Goal: Communication & Community: Answer question/provide support

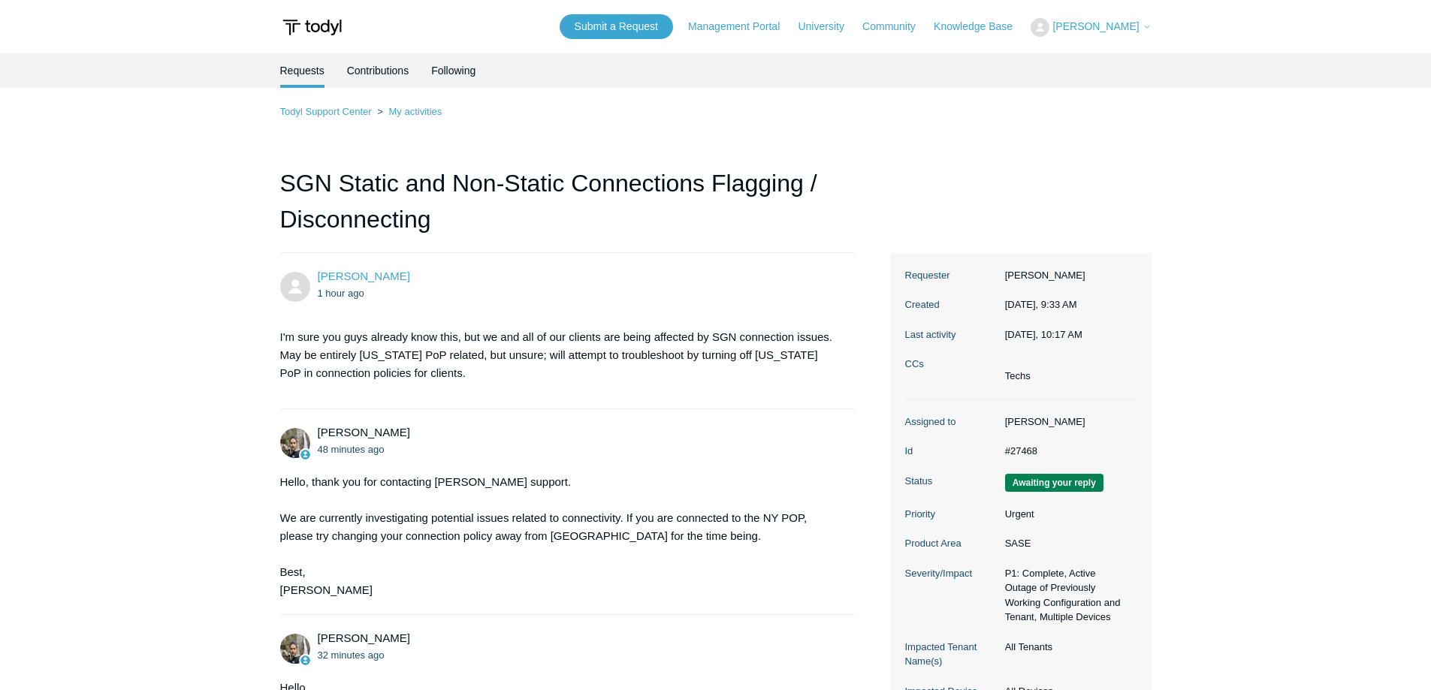
click at [167, 191] on main "Requests Contributions Following Todyl Support Center My activities SGN Static …" at bounding box center [715, 496] width 1431 height 887
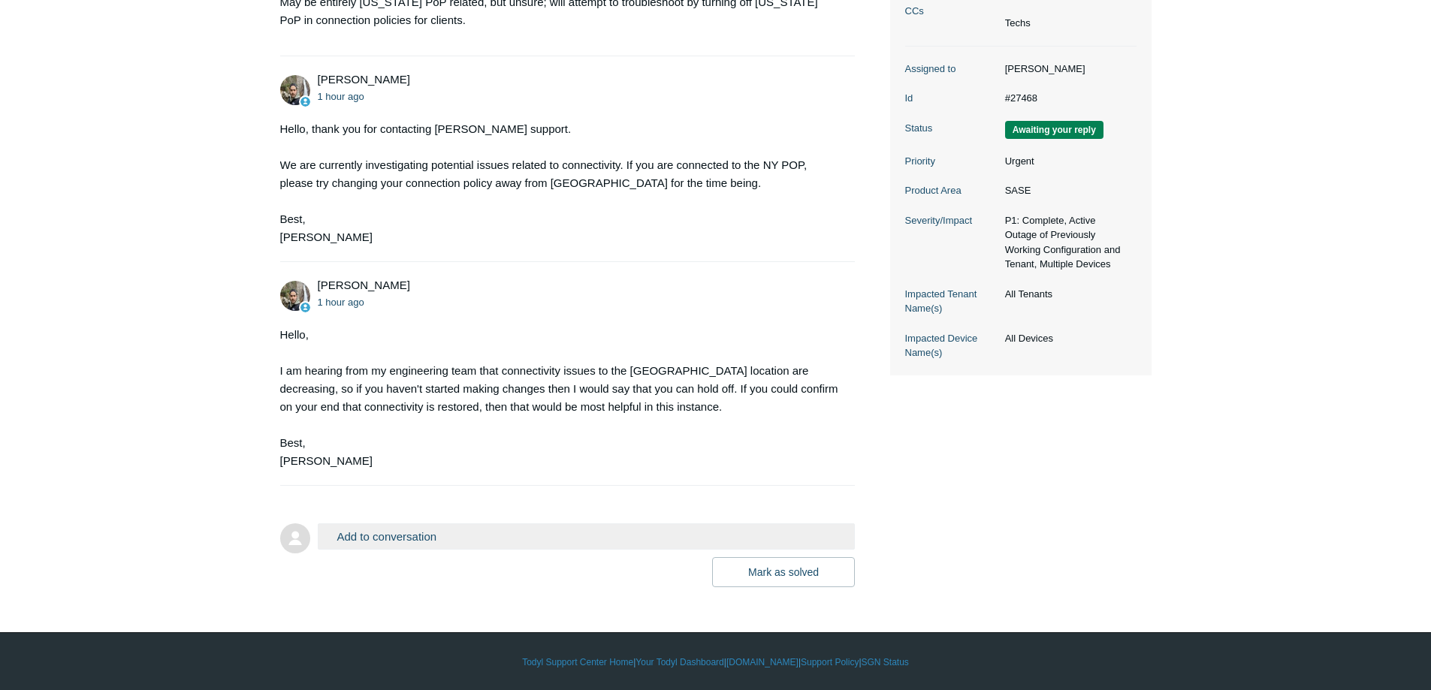
scroll to position [354, 0]
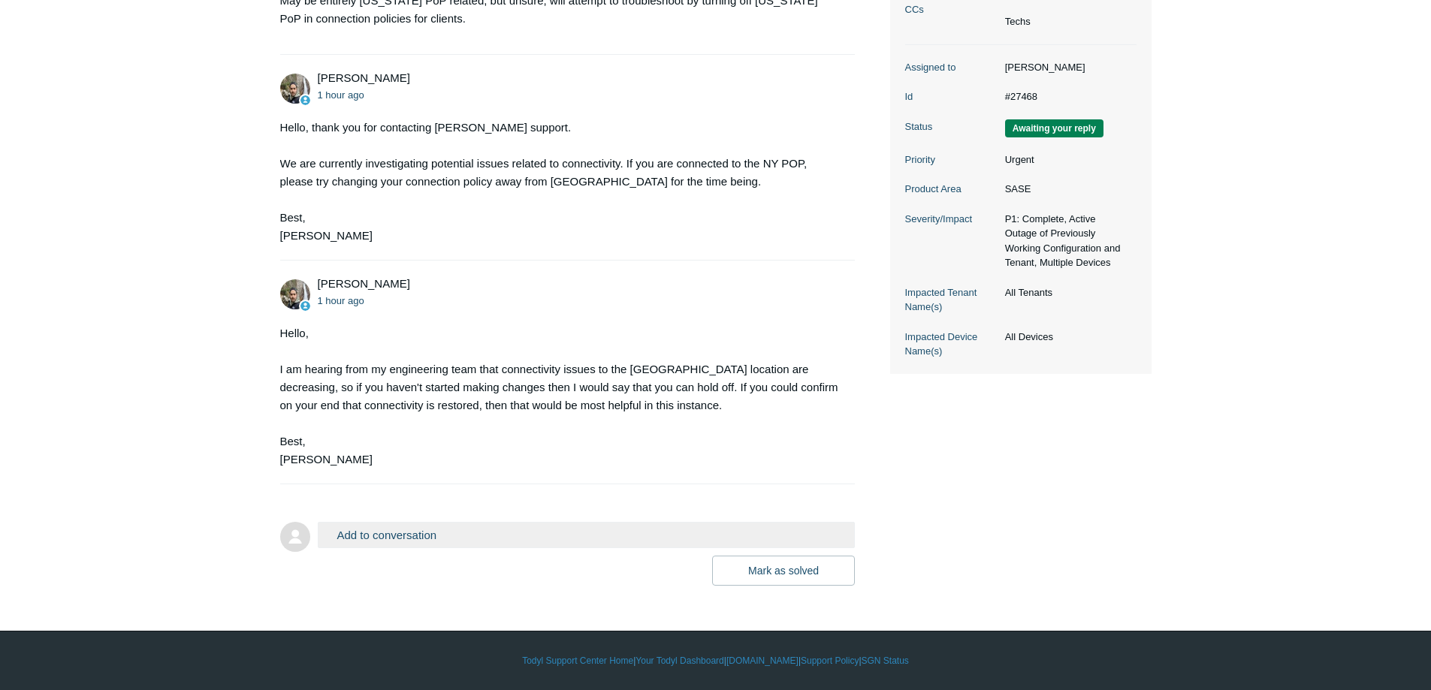
click at [472, 542] on button "Add to conversation" at bounding box center [587, 535] width 538 height 26
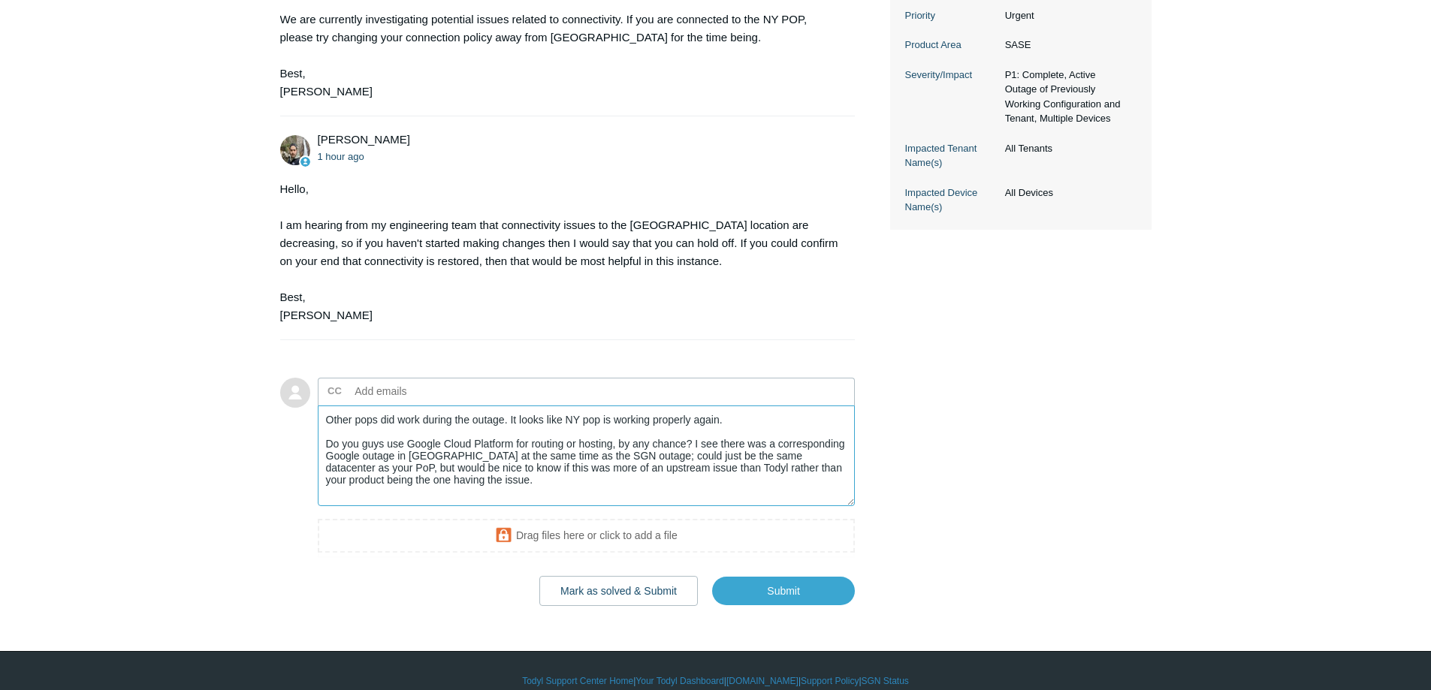
scroll to position [505, 0]
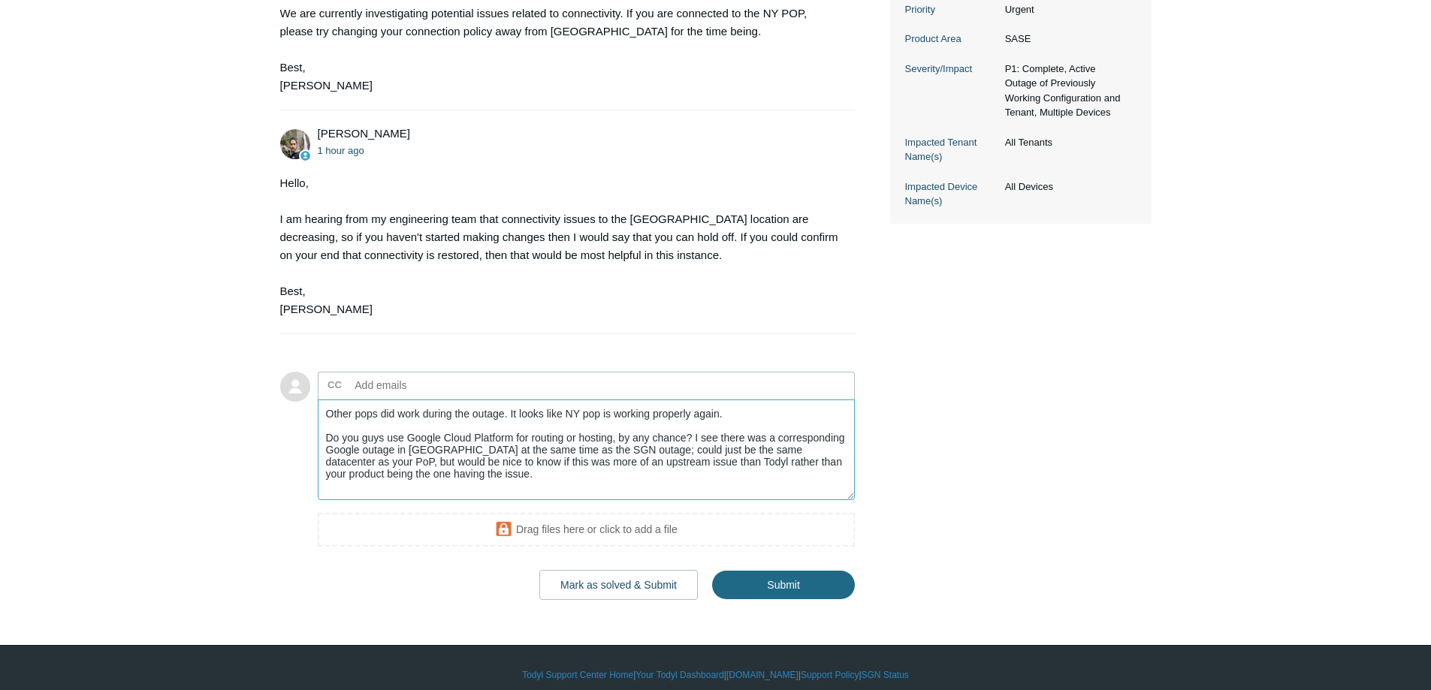
type textarea "Other pops did work during the outage. It looks like NY pop is working properly…"
click at [825, 581] on input "Submit" at bounding box center [783, 586] width 143 height 30
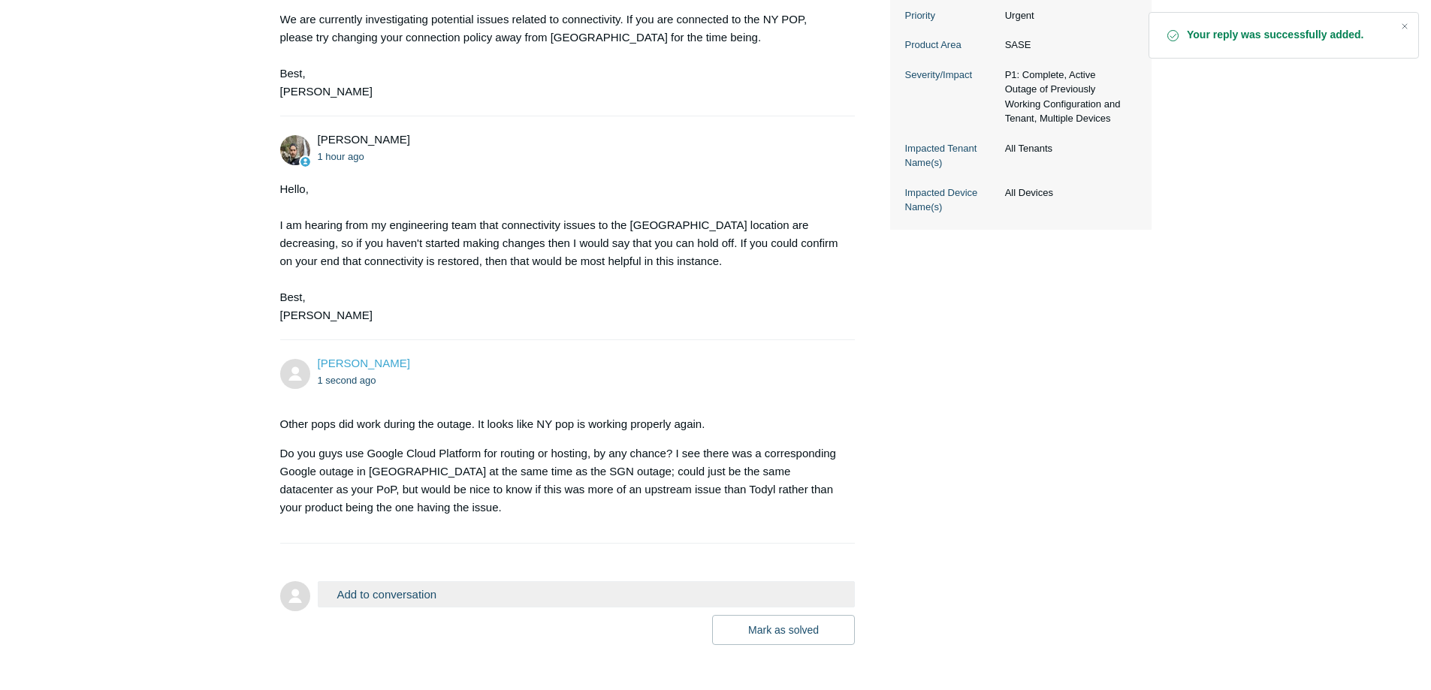
scroll to position [526, 0]
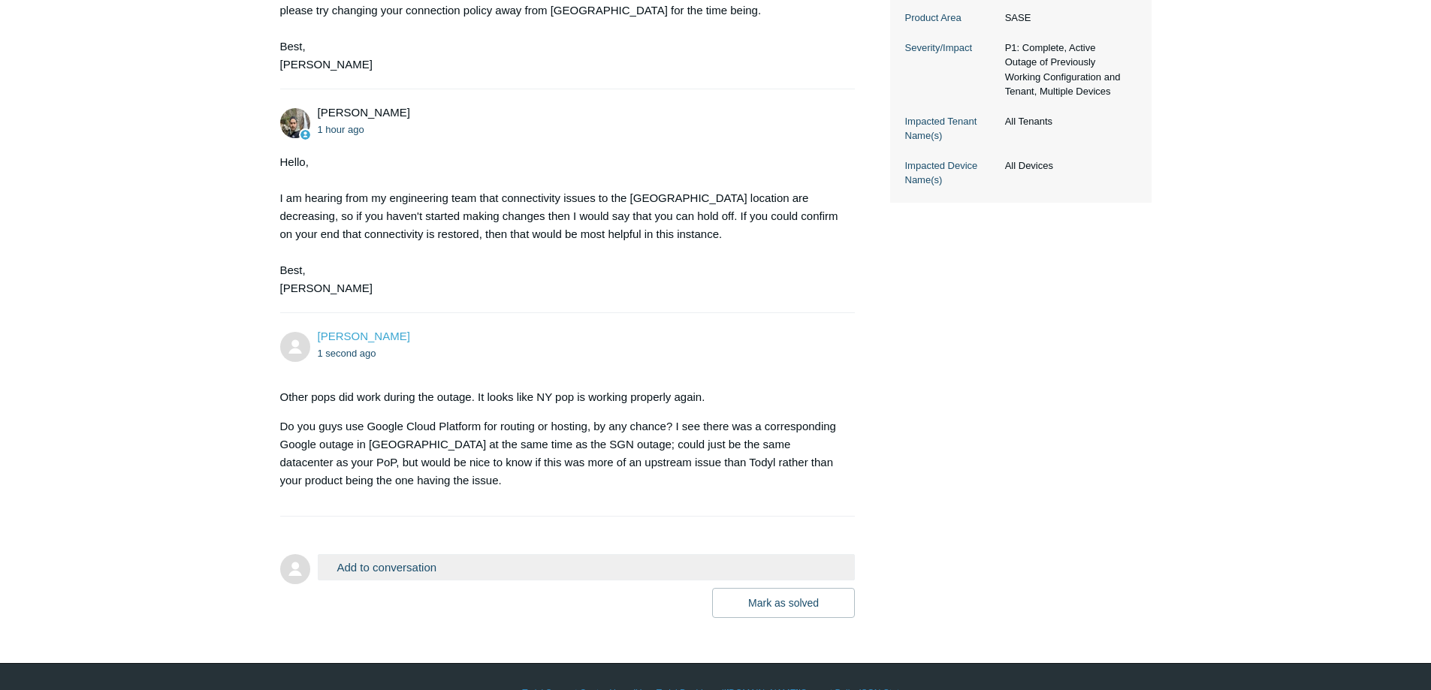
click at [143, 264] on main "Requests Contributions Following Todyl Support Center My activities SGN Static …" at bounding box center [715, 73] width 1431 height 1090
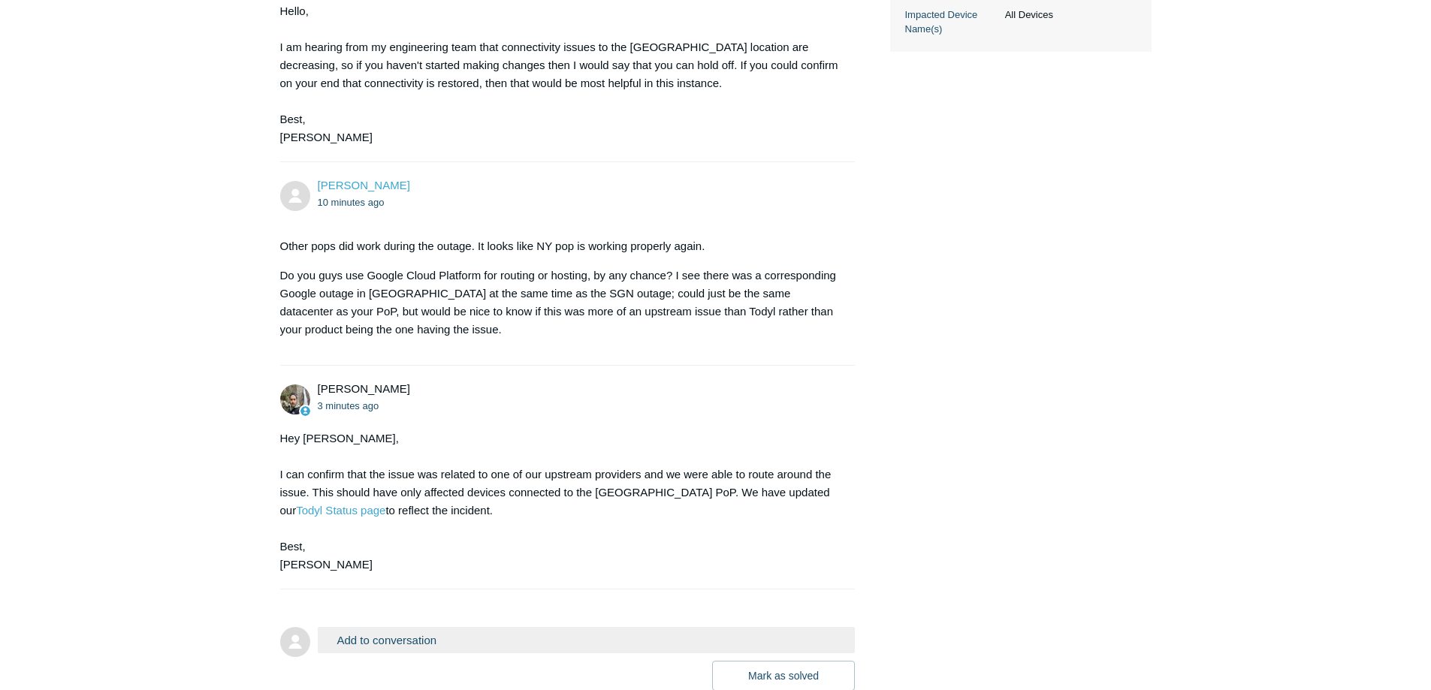
scroll to position [713, 0]
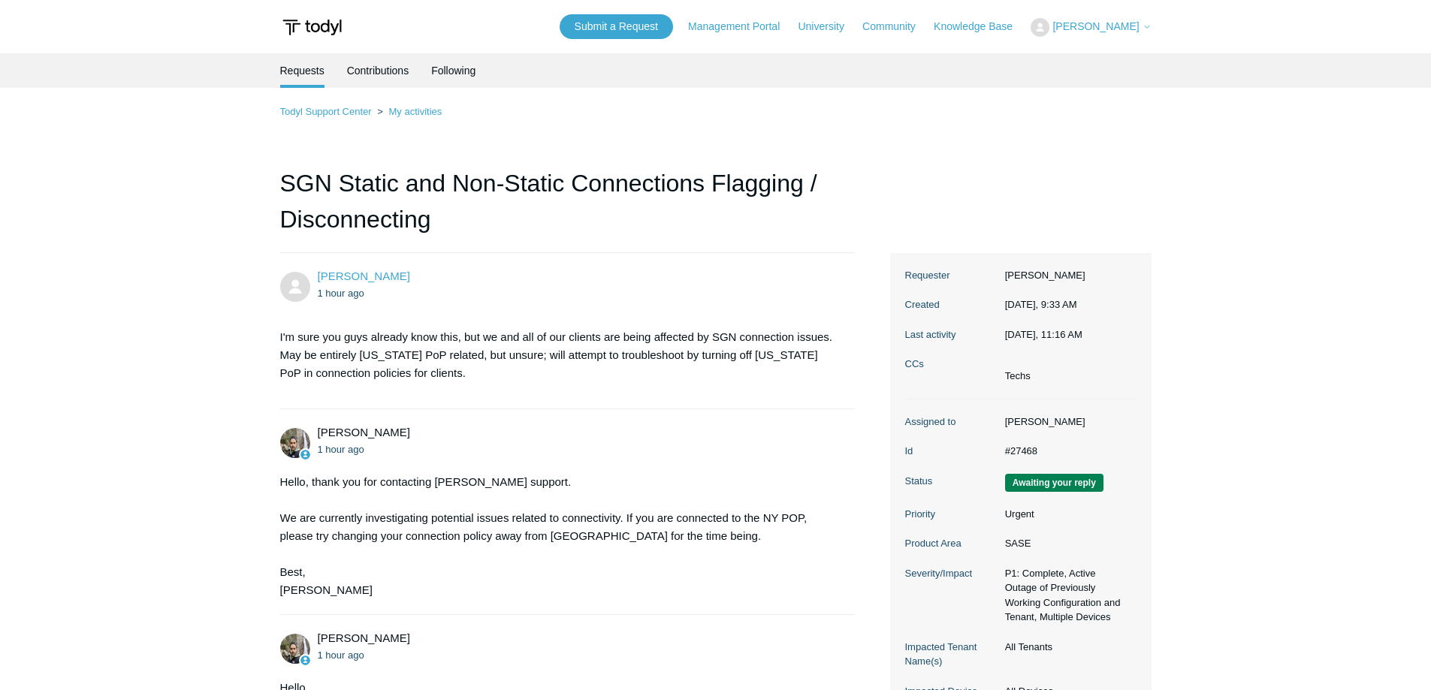
scroll to position [713, 0]
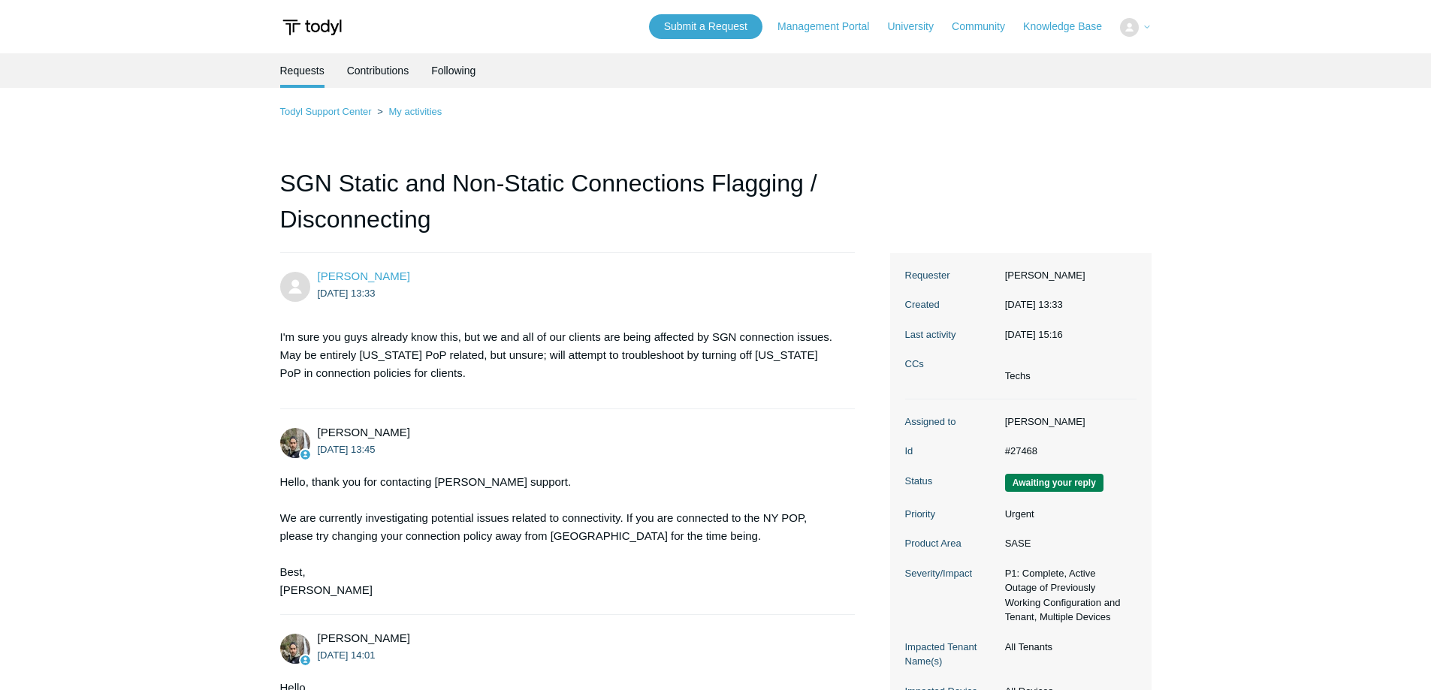
scroll to position [674, 0]
